Goal: Task Accomplishment & Management: Complete application form

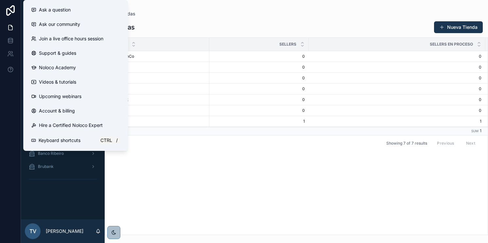
drag, startPoint x: 202, startPoint y: 191, endPoint x: 198, endPoint y: 189, distance: 4.1
click at [200, 190] on div "Tienda Sellers Sellers en Proceso Sellers Activados Más BanCo Más BanCo 0 0 0 0…" at bounding box center [296, 136] width 383 height 197
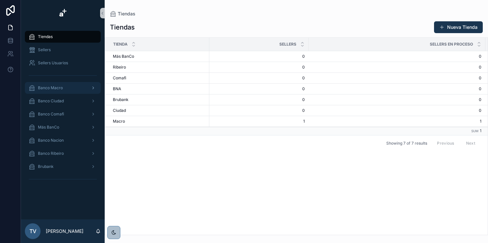
click at [74, 88] on div "Banco Macro" at bounding box center [63, 87] width 68 height 10
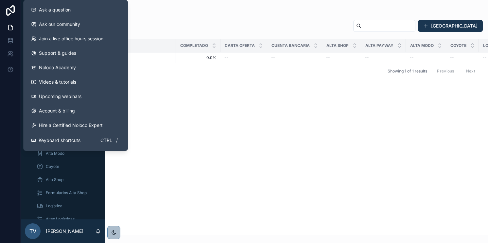
click at [202, 82] on div "Seller Completado Carta Oferta Cuenta Bancaria Alta Shop Alta Payway Alta Modo …" at bounding box center [296, 136] width 383 height 195
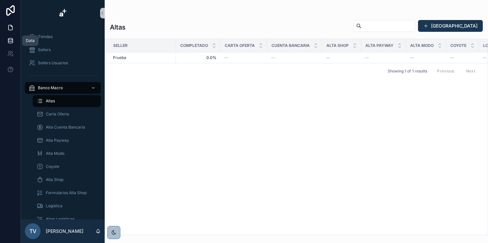
click at [12, 41] on icon at bounding box center [10, 40] width 4 height 3
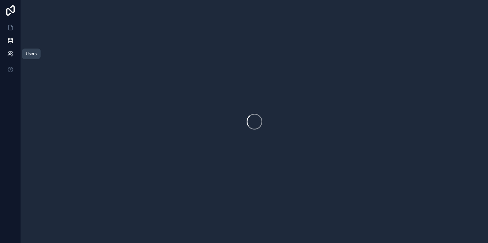
click at [12, 56] on icon at bounding box center [10, 53] width 7 height 7
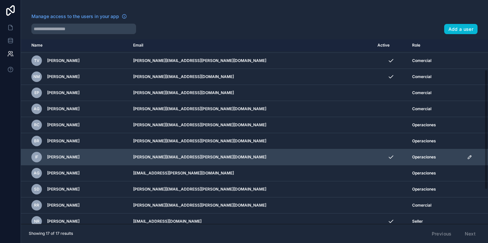
scroll to position [46, 0]
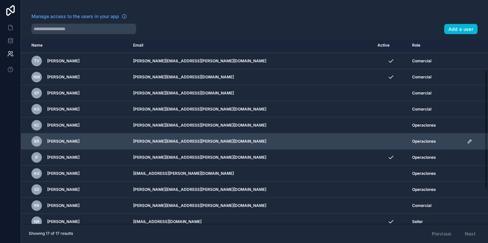
click at [60, 139] on span "[PERSON_NAME]" at bounding box center [63, 140] width 32 height 5
click at [194, 141] on td "[PERSON_NAME][EMAIL_ADDRESS][PERSON_NAME][DOMAIN_NAME]" at bounding box center [251, 141] width 245 height 16
drag, startPoint x: 194, startPoint y: 141, endPoint x: 257, endPoint y: 137, distance: 63.0
click at [257, 137] on td "[PERSON_NAME][EMAIL_ADDRESS][PERSON_NAME][DOMAIN_NAME]" at bounding box center [251, 141] width 245 height 16
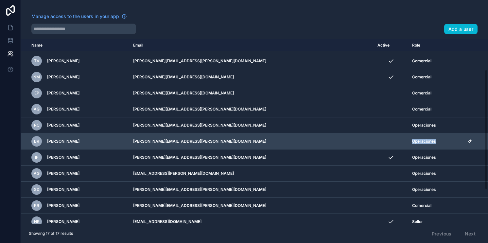
drag, startPoint x: 426, startPoint y: 139, endPoint x: 381, endPoint y: 136, distance: 45.2
click at [408, 136] on td "Operaciones" at bounding box center [435, 141] width 55 height 16
drag, startPoint x: 381, startPoint y: 136, endPoint x: 351, endPoint y: 143, distance: 30.8
click at [374, 143] on td "scrollable content" at bounding box center [391, 141] width 35 height 16
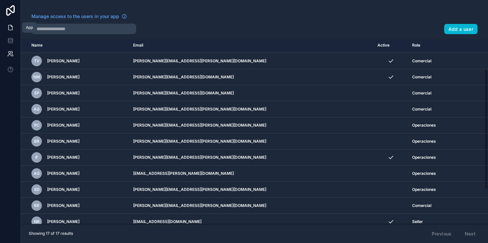
click at [8, 25] on icon at bounding box center [10, 27] width 7 height 7
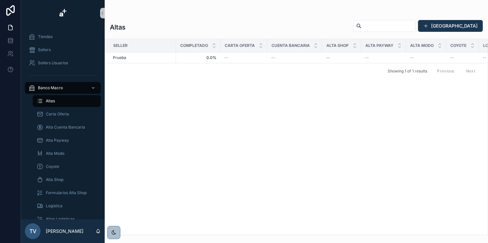
click at [172, 98] on div "Seller Completado Carta Oferta Cuenta Bancaria Alta Shop Alta Payway Alta Modo …" at bounding box center [296, 136] width 383 height 195
drag, startPoint x: 67, startPoint y: 132, endPoint x: 69, endPoint y: 128, distance: 4.3
click at [67, 132] on div "Alta Cuenta Bancaria" at bounding box center [67, 127] width 60 height 10
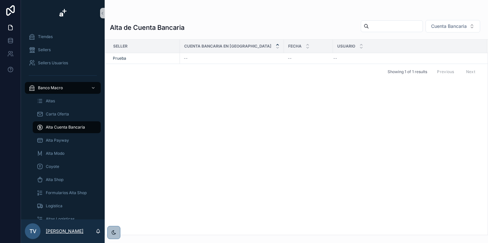
click at [64, 230] on p "[PERSON_NAME]" at bounding box center [65, 230] width 38 height 7
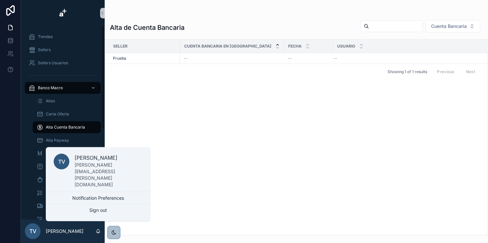
click at [112, 130] on div "Seller Cuenta Bancaria en Tienda Fecha Usuario Prueba -- -- -- Alta Cuenta Banc…" at bounding box center [296, 137] width 383 height 195
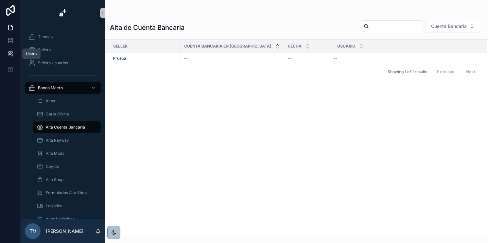
click at [9, 52] on icon at bounding box center [10, 53] width 7 height 7
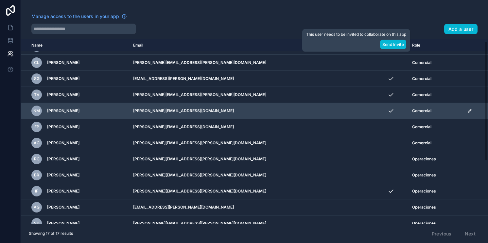
scroll to position [99, 0]
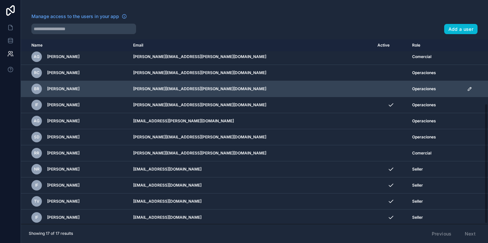
click at [374, 89] on td "scrollable content" at bounding box center [391, 89] width 35 height 16
click at [467, 86] on icon "scrollable content" at bounding box center [469, 88] width 5 height 5
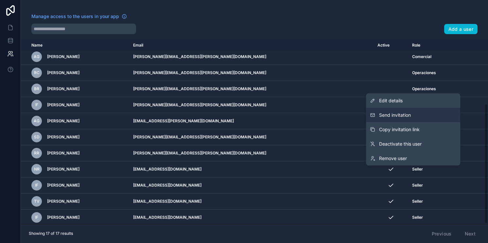
click at [403, 115] on span "Send invitation" at bounding box center [395, 115] width 32 height 7
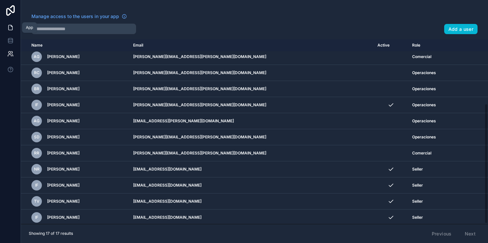
click at [5, 30] on link at bounding box center [10, 27] width 21 height 13
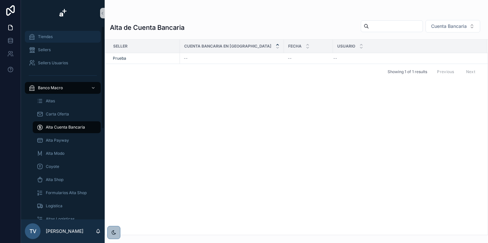
click at [62, 37] on div "Tiendas" at bounding box center [63, 36] width 68 height 10
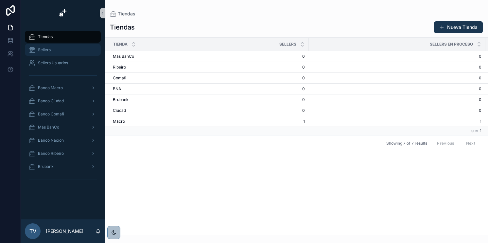
click at [58, 48] on div "Sellers" at bounding box center [63, 50] width 68 height 10
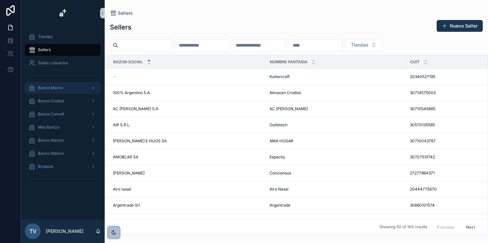
click at [61, 83] on div "Banco Macro" at bounding box center [63, 87] width 68 height 10
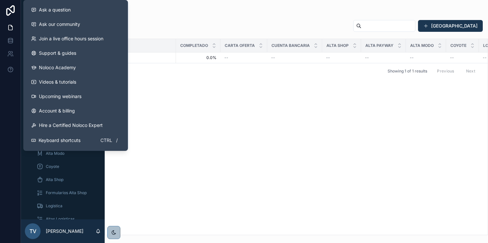
click at [213, 102] on div "Seller Completado Carta Oferta Cuenta Bancaria Alta Shop Alta Payway Alta Modo …" at bounding box center [296, 136] width 383 height 195
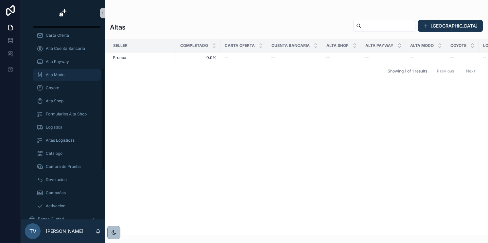
scroll to position [52, 0]
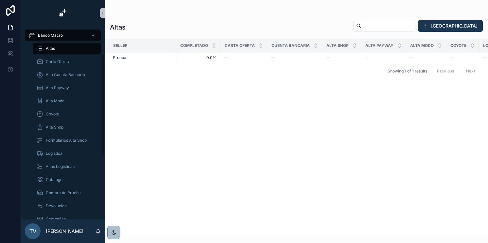
click at [54, 42] on div "Altas" at bounding box center [67, 48] width 76 height 13
click at [55, 45] on div "Altas" at bounding box center [67, 48] width 60 height 10
click at [63, 35] on div "Banco Macro" at bounding box center [63, 35] width 68 height 10
click at [127, 57] on div "Prueba" at bounding box center [142, 57] width 59 height 5
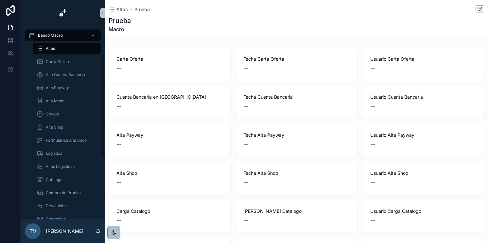
click at [69, 46] on div "Altas" at bounding box center [67, 48] width 60 height 10
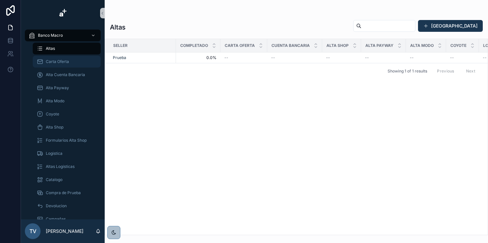
click at [68, 60] on span "Carta Oferta" at bounding box center [57, 61] width 23 height 5
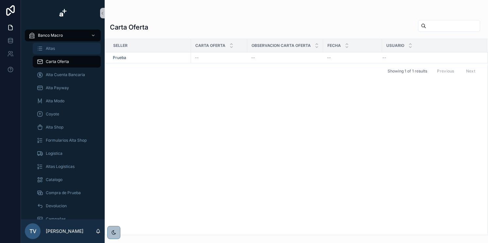
click at [56, 52] on div "Altas" at bounding box center [67, 48] width 60 height 10
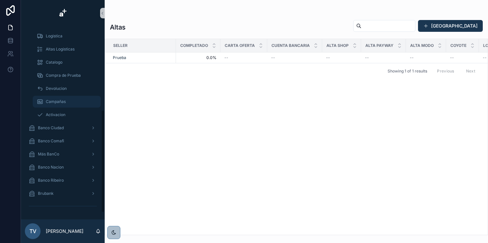
scroll to position [170, 0]
click at [65, 142] on div "Banco Comafi" at bounding box center [63, 140] width 68 height 10
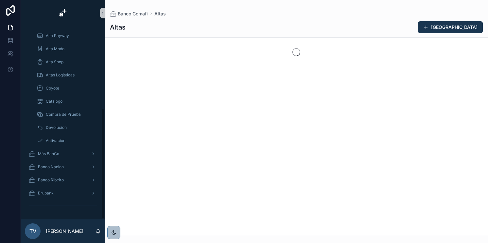
scroll to position [144, 0]
click at [451, 26] on button "[GEOGRAPHIC_DATA]" at bounding box center [450, 27] width 65 height 12
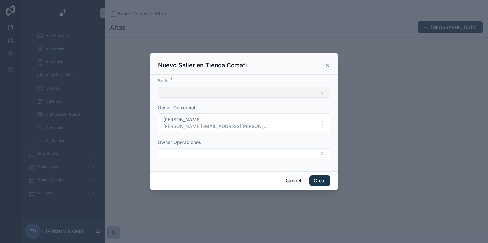
drag, startPoint x: 199, startPoint y: 101, endPoint x: 201, endPoint y: 97, distance: 4.3
click at [200, 100] on form "Seller * Owner Comercial Tobías Vergalito [EMAIL_ADDRESS][PERSON_NAME][DOMAIN_N…" at bounding box center [244, 121] width 173 height 88
click at [201, 97] on button "Select Button" at bounding box center [244, 91] width 173 height 11
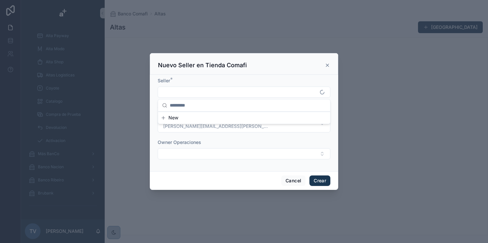
type input "*"
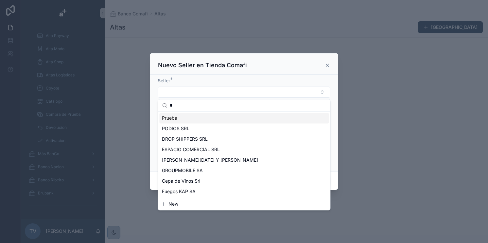
type input "*"
click at [189, 117] on div "Prueba" at bounding box center [244, 118] width 170 height 10
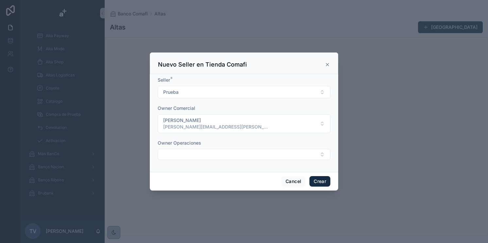
click at [314, 179] on button "Crear" at bounding box center [320, 181] width 21 height 10
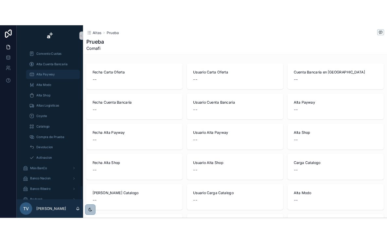
scroll to position [91, 0]
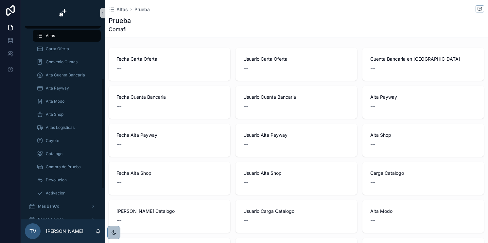
click at [58, 38] on div "Altas" at bounding box center [67, 35] width 60 height 10
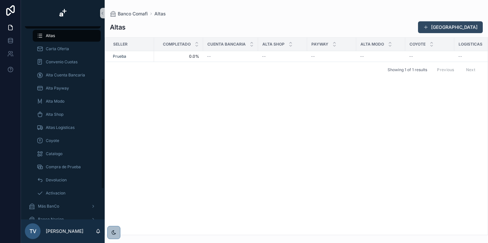
click at [429, 25] on span "scrollable content" at bounding box center [426, 27] width 5 height 5
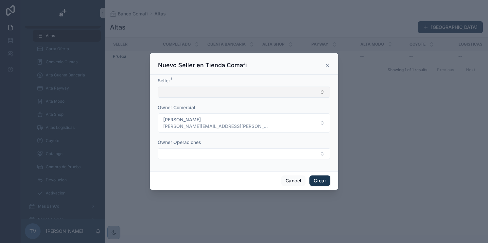
click at [180, 93] on button "Select Button" at bounding box center [244, 91] width 173 height 11
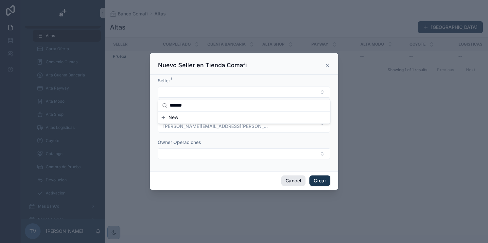
type input "*******"
click at [293, 175] on button "Cancel" at bounding box center [293, 180] width 24 height 10
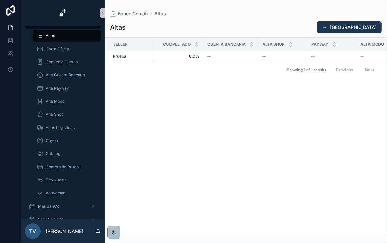
drag, startPoint x: 240, startPoint y: 230, endPoint x: 228, endPoint y: 222, distance: 14.4
click at [240, 230] on div "Seller Completado Cuenta Bancaria Alta Shop Payway Alta Modo Coyote Logisticas …" at bounding box center [246, 136] width 282 height 197
click at [71, 36] on div "Altas" at bounding box center [67, 35] width 60 height 10
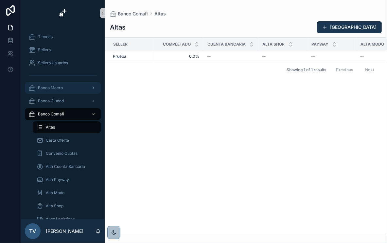
click at [62, 92] on div "Banco Macro" at bounding box center [63, 87] width 68 height 10
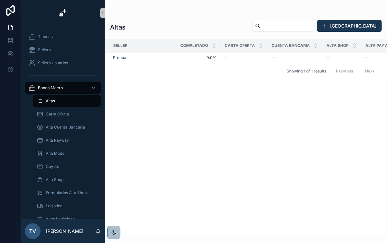
drag, startPoint x: 190, startPoint y: 212, endPoint x: 181, endPoint y: 214, distance: 9.8
click at [181, 214] on div "Seller Completado Carta Oferta Cuenta Bancaria Alta Shop Alta Payway Alta Modo …" at bounding box center [246, 136] width 282 height 195
click at [49, 34] on div "Tiendas" at bounding box center [63, 36] width 68 height 10
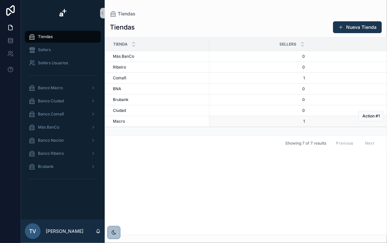
click at [245, 123] on td "1 1" at bounding box center [259, 121] width 100 height 11
click at [188, 121] on div "[PERSON_NAME]" at bounding box center [159, 120] width 93 height 5
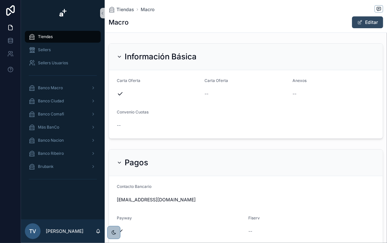
click at [371, 18] on button "Editar" at bounding box center [367, 22] width 31 height 12
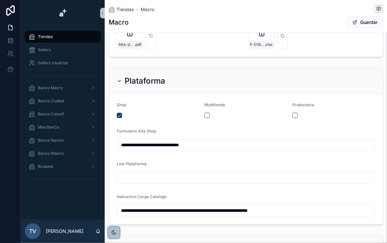
scroll to position [262, 0]
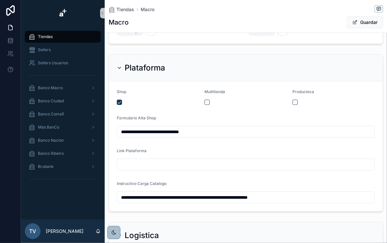
click at [171, 165] on input "scrollable content" at bounding box center [246, 164] width 258 height 9
paste input "**********"
type input "**********"
click at [354, 22] on button "Guardar" at bounding box center [365, 22] width 36 height 12
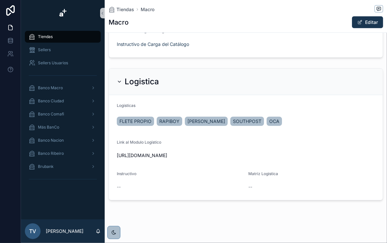
scroll to position [407, 0]
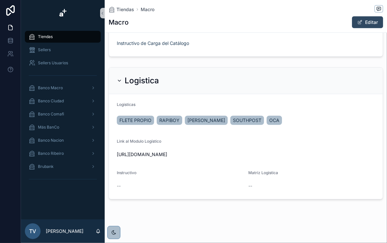
click at [364, 24] on button "Editar" at bounding box center [367, 22] width 31 height 12
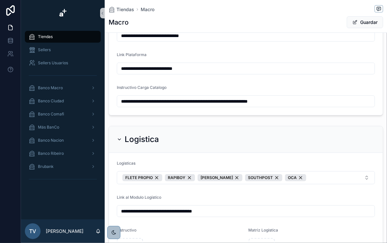
scroll to position [335, 0]
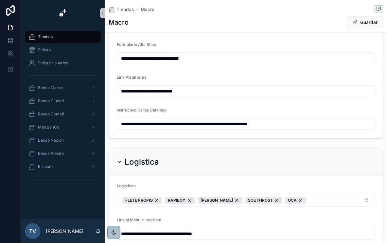
click at [194, 110] on div "Instructivo Carga Catalogo" at bounding box center [246, 111] width 258 height 8
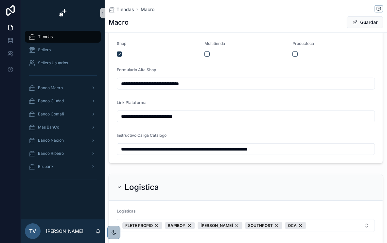
scroll to position [309, 0]
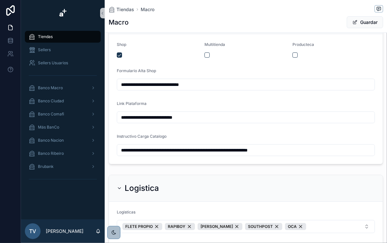
click at [207, 106] on div "Link Plataforma" at bounding box center [246, 105] width 258 height 8
click at [362, 18] on button "Guardar" at bounding box center [365, 22] width 36 height 12
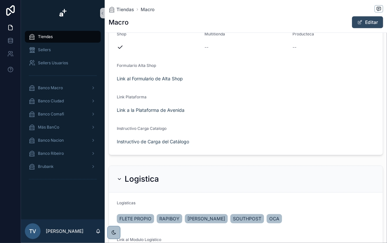
scroll to position [299, 0]
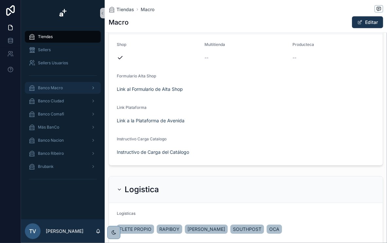
click at [84, 92] on div "Banco Macro" at bounding box center [63, 87] width 68 height 10
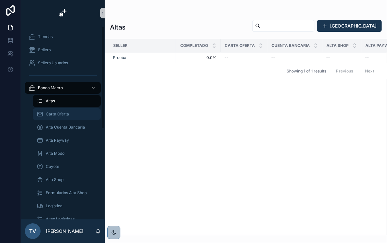
click at [79, 111] on div "Carta Oferta" at bounding box center [67, 114] width 60 height 10
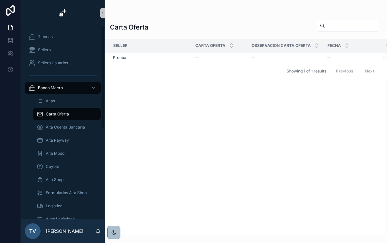
drag, startPoint x: 72, startPoint y: 101, endPoint x: 219, endPoint y: 141, distance: 152.7
click at [219, 141] on div "Seller Carta Oferta Observacion Carta Oferta Fecha Usuario Prueba -- -- -- -- G…" at bounding box center [246, 136] width 282 height 195
click at [344, 99] on div "Seller Carta Oferta Observacion Carta Oferta Fecha Usuario Prueba -- -- -- -- G…" at bounding box center [246, 136] width 282 height 195
click at [87, 86] on div "Banco Macro" at bounding box center [63, 87] width 68 height 10
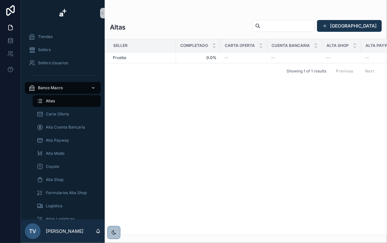
click at [93, 90] on icon "scrollable content" at bounding box center [93, 87] width 5 height 5
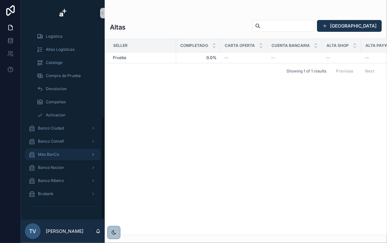
scroll to position [170, 0]
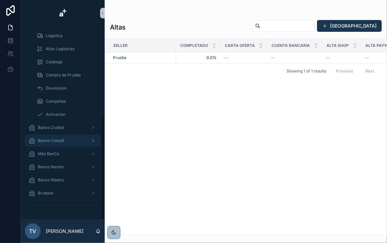
click at [67, 135] on div "Banco Comafi" at bounding box center [63, 140] width 68 height 10
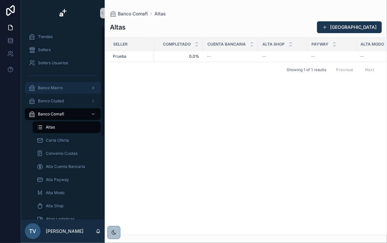
click at [64, 89] on div "Banco Macro" at bounding box center [63, 87] width 68 height 10
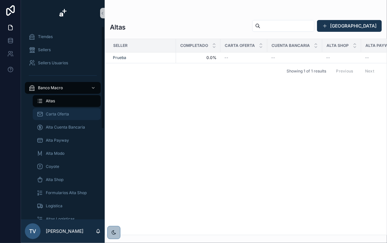
click at [57, 118] on div "Carta Oferta" at bounding box center [67, 114] width 60 height 10
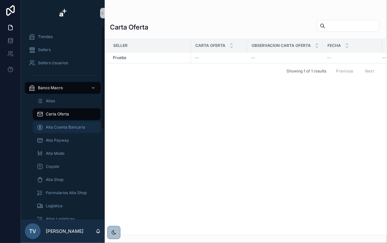
click at [52, 130] on div "Alta Cuenta Bancaria" at bounding box center [67, 127] width 60 height 10
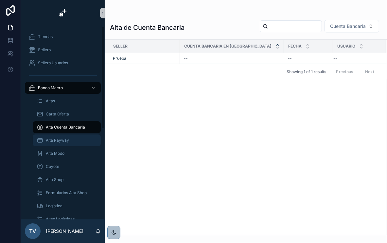
click at [72, 143] on div "Alta Payway" at bounding box center [67, 140] width 60 height 10
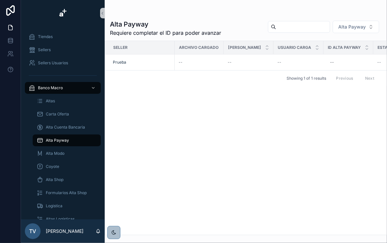
click at [285, 22] on input "scrollable content" at bounding box center [303, 26] width 54 height 9
click at [170, 164] on div "Seller Archivo Cargado Fecha Carga Usuario Carga ID Alta Payway Estado Observac…" at bounding box center [246, 137] width 282 height 193
click at [276, 29] on input "scrollable content" at bounding box center [303, 26] width 54 height 9
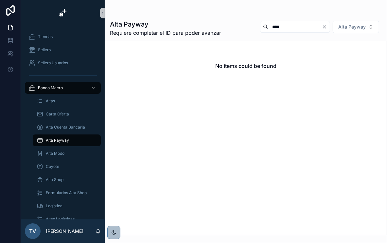
type input "****"
click at [246, 71] on div "No items could be found" at bounding box center [246, 66] width 282 height 50
click at [76, 143] on div "Alta Payway" at bounding box center [67, 140] width 60 height 10
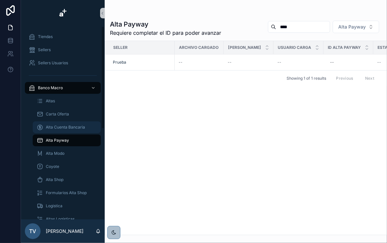
click at [85, 128] on div "Alta Cuenta Bancaria" at bounding box center [67, 127] width 60 height 10
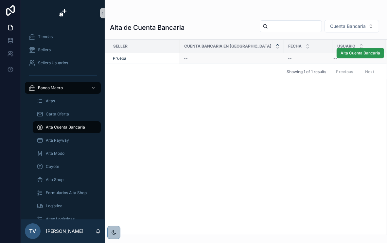
click at [354, 55] on span "Alta Cuenta Bancaria" at bounding box center [361, 52] width 40 height 5
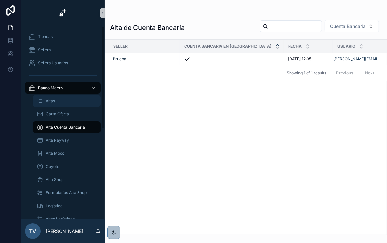
click at [65, 100] on div "Altas" at bounding box center [67, 101] width 60 height 10
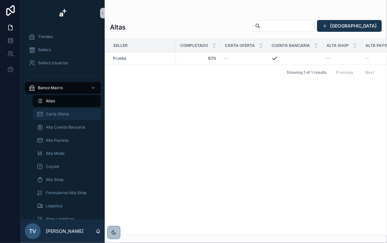
click at [70, 114] on div "Carta Oferta" at bounding box center [67, 114] width 60 height 10
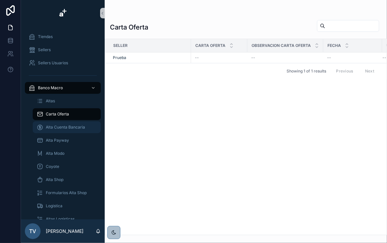
click at [71, 122] on div "Alta Cuenta Bancaria" at bounding box center [67, 127] width 60 height 10
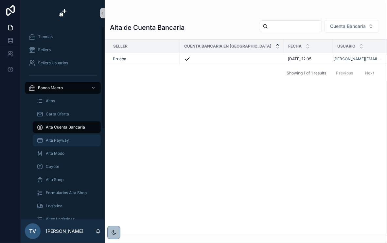
click at [73, 135] on link "Alta Payway" at bounding box center [67, 140] width 68 height 12
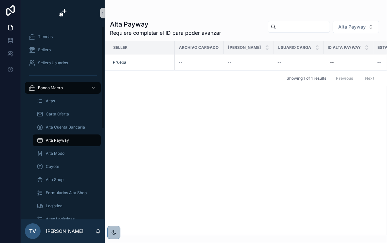
click at [73, 144] on div "Alta Payway" at bounding box center [67, 140] width 60 height 10
click at [349, 29] on span "Alta Payway" at bounding box center [351, 27] width 27 height 7
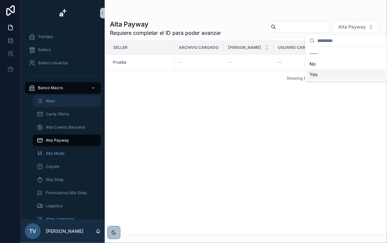
drag, startPoint x: 299, startPoint y: 100, endPoint x: 79, endPoint y: 105, distance: 220.0
click at [298, 100] on div "Seller Archivo Cargado Fecha Carga Usuario Carga ID Alta Payway Estado Observac…" at bounding box center [246, 137] width 282 height 193
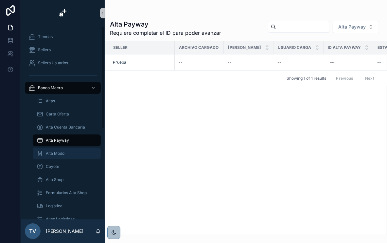
click at [57, 158] on link "Alta Modo" at bounding box center [67, 153] width 68 height 12
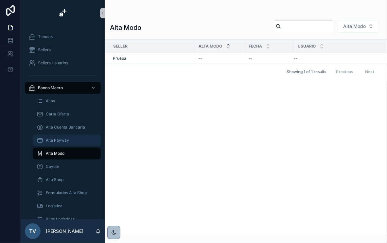
click at [63, 143] on div "Alta Payway" at bounding box center [67, 140] width 60 height 10
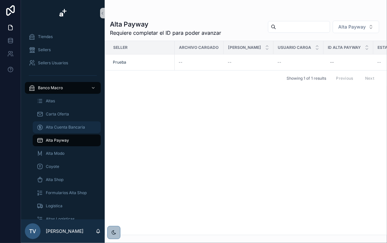
click at [69, 130] on div "Alta Cuenta Bancaria" at bounding box center [67, 127] width 60 height 10
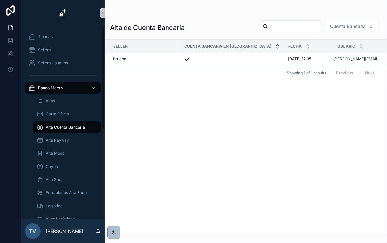
click at [297, 25] on input "scrollable content" at bounding box center [295, 26] width 54 height 9
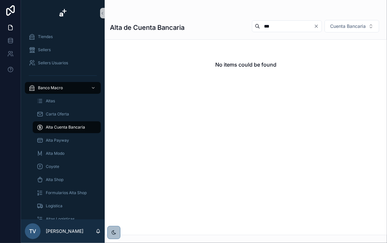
drag, startPoint x: 288, startPoint y: 23, endPoint x: 233, endPoint y: 25, distance: 55.3
click at [247, 25] on div "*** Cuenta Bancaria" at bounding box center [314, 26] width 135 height 13
type input "***"
click at [262, 98] on div "No items could be found" at bounding box center [246, 136] width 282 height 195
click at [270, 25] on input "***" at bounding box center [287, 26] width 54 height 9
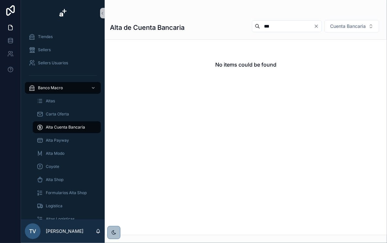
click at [270, 25] on input "***" at bounding box center [287, 26] width 54 height 9
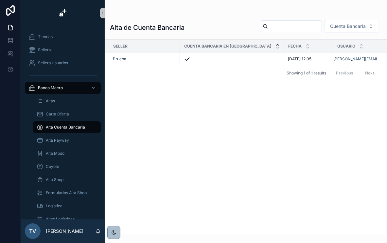
type input "*"
click at [270, 35] on div "Alta de Cuenta Bancaria Cuenta Bancaria" at bounding box center [246, 28] width 272 height 16
click at [159, 93] on div "Seller Cuenta Bancaria en Tienda Fecha Usuario Prueba [DATE] 12:05 [DATE] 12:05…" at bounding box center [246, 137] width 282 height 195
click at [75, 86] on div "Banco Macro" at bounding box center [63, 87] width 68 height 10
